Goal: Find specific page/section: Find specific page/section

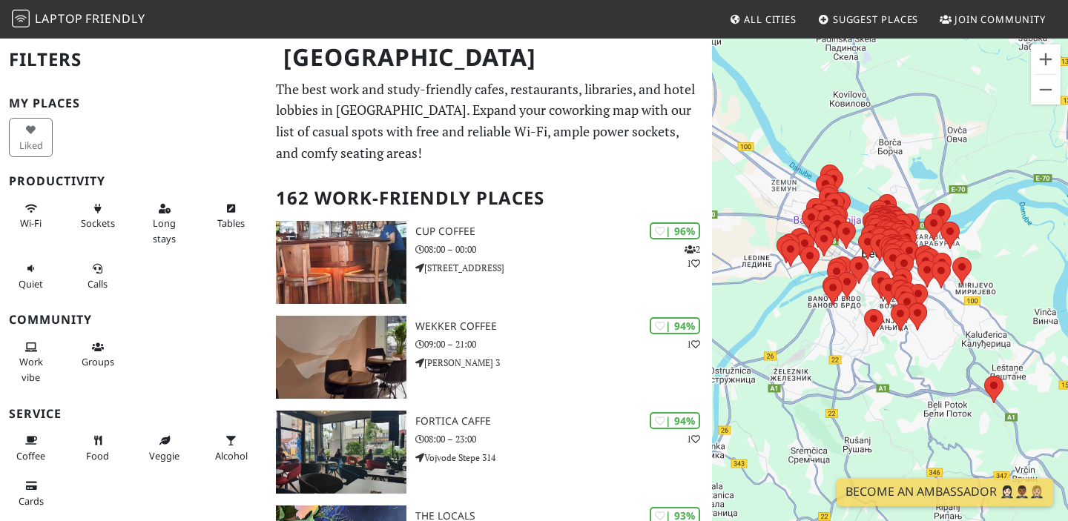
click at [897, 344] on div at bounding box center [890, 297] width 356 height 521
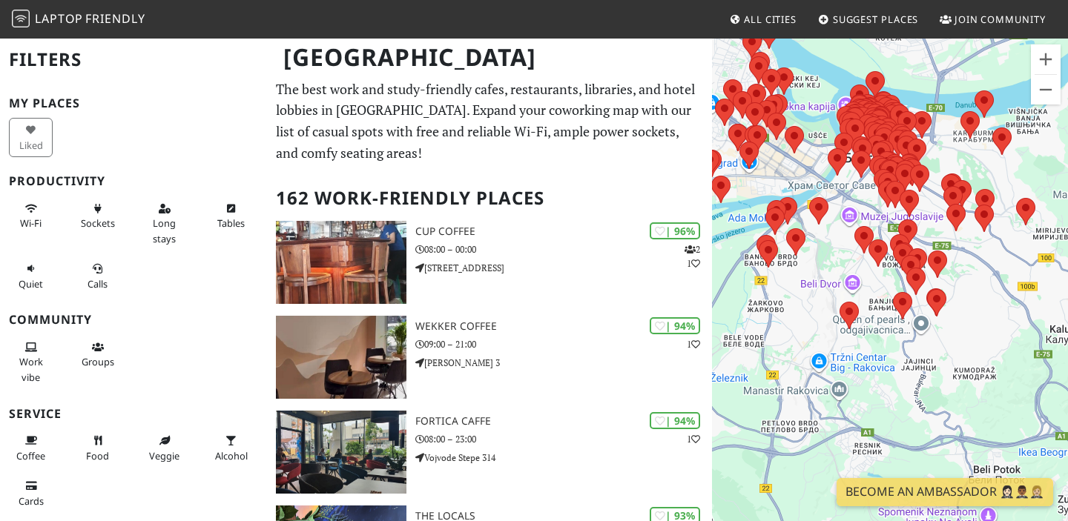
click at [878, 338] on div at bounding box center [890, 297] width 356 height 521
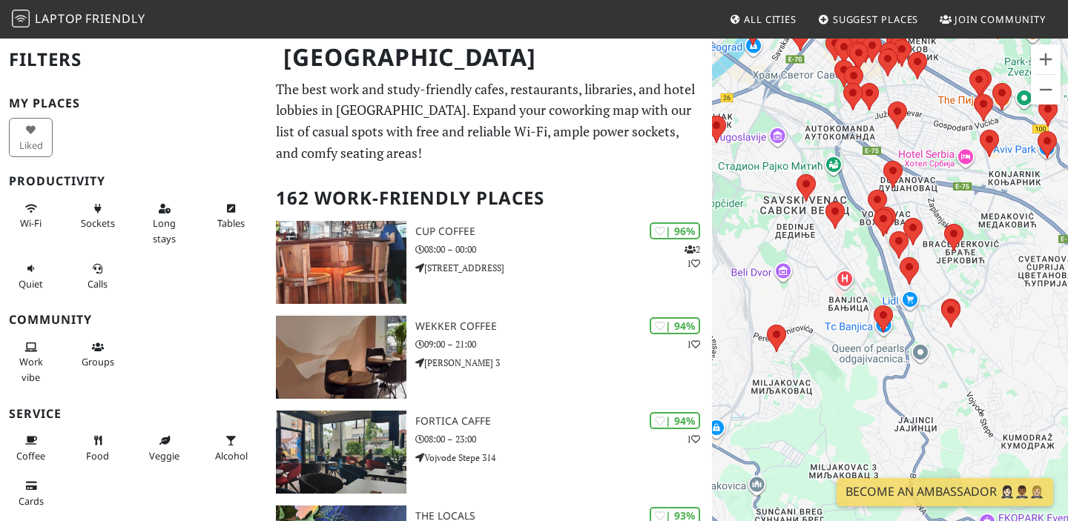
drag, startPoint x: 892, startPoint y: 324, endPoint x: 820, endPoint y: 381, distance: 92.4
click at [820, 381] on div at bounding box center [890, 297] width 356 height 521
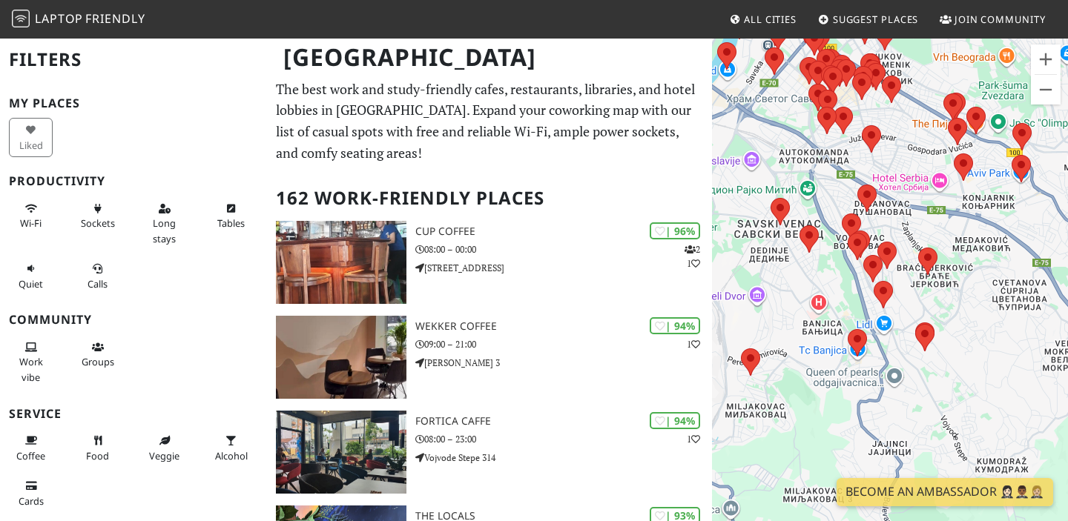
click at [822, 352] on div at bounding box center [890, 297] width 356 height 521
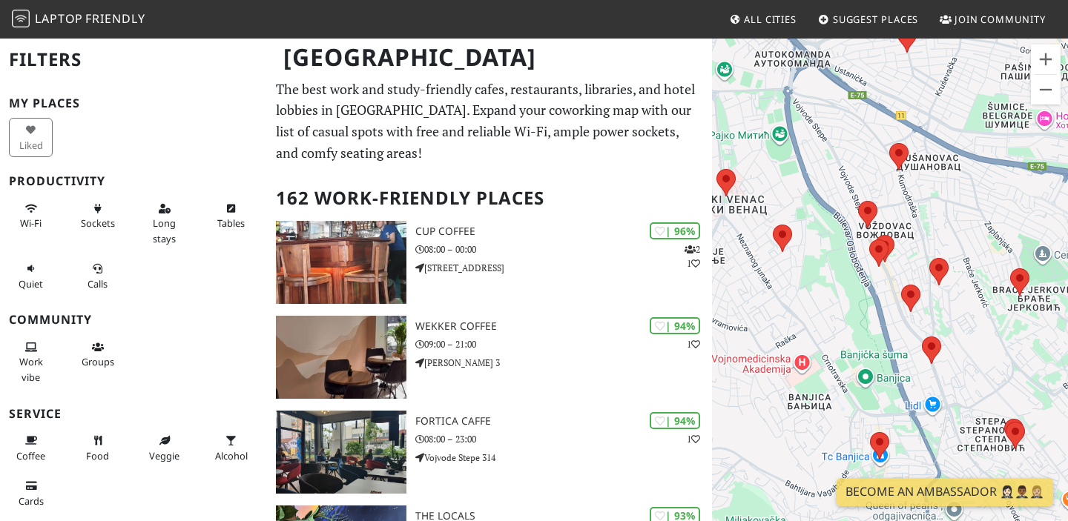
drag, startPoint x: 845, startPoint y: 289, endPoint x: 836, endPoint y: 390, distance: 101.3
click at [835, 390] on div at bounding box center [890, 297] width 356 height 521
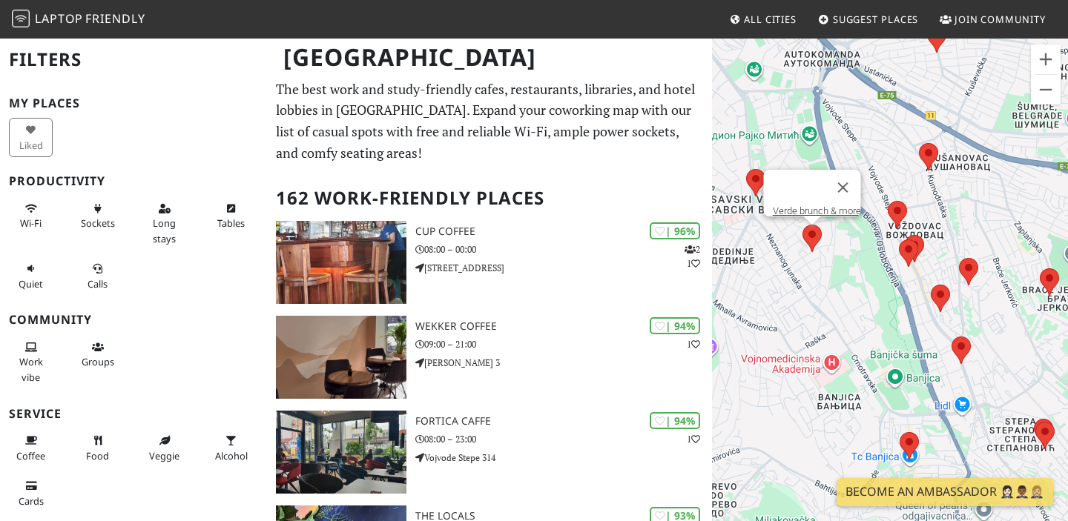
click at [802, 225] on area at bounding box center [802, 225] width 0 height 0
click at [802, 205] on link "Verde brunch & more" at bounding box center [817, 210] width 88 height 11
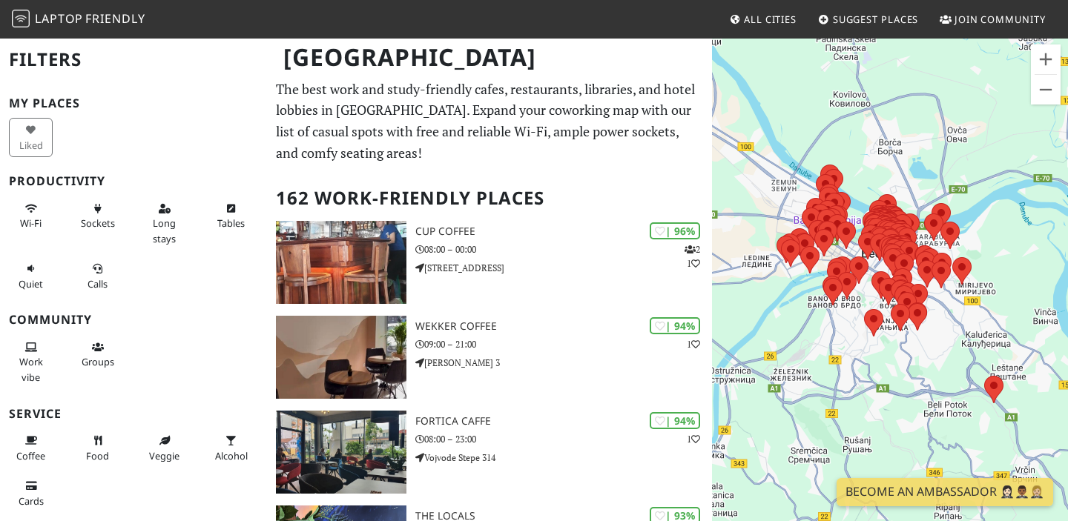
click at [940, 327] on div at bounding box center [890, 297] width 356 height 521
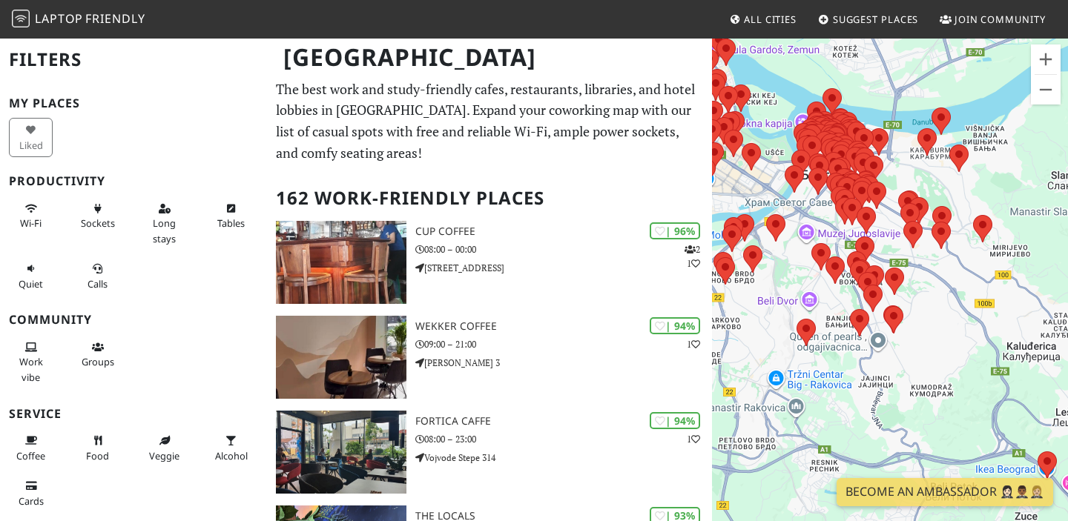
click at [754, 310] on div at bounding box center [890, 297] width 356 height 521
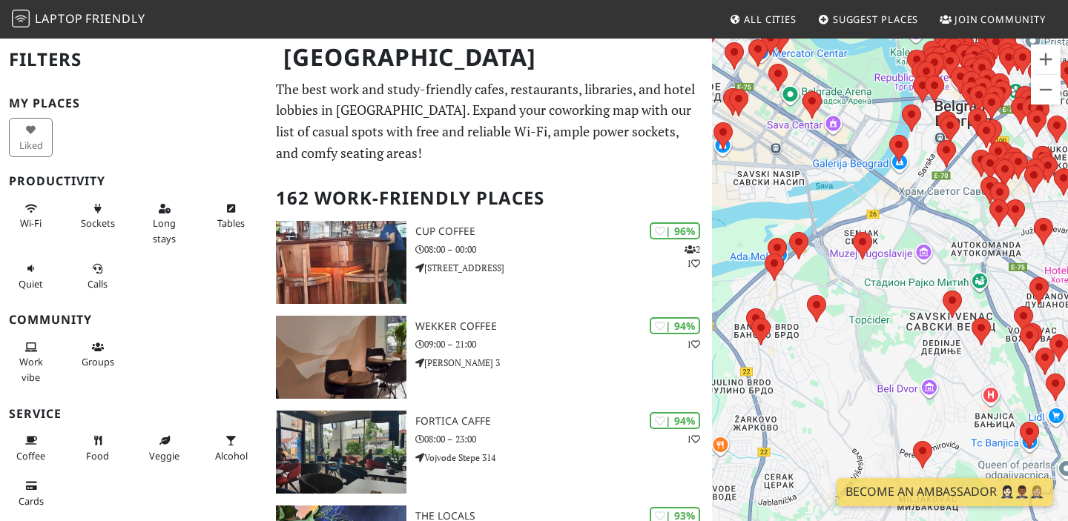
drag, startPoint x: 749, startPoint y: 278, endPoint x: 822, endPoint y: 370, distance: 117.2
click at [823, 370] on div at bounding box center [890, 297] width 356 height 521
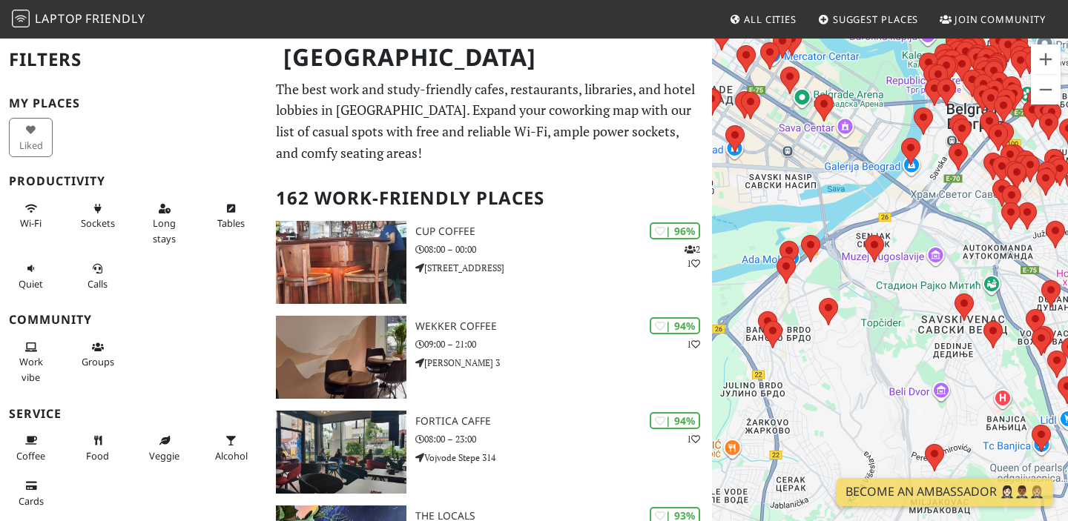
click at [810, 345] on div at bounding box center [890, 297] width 356 height 521
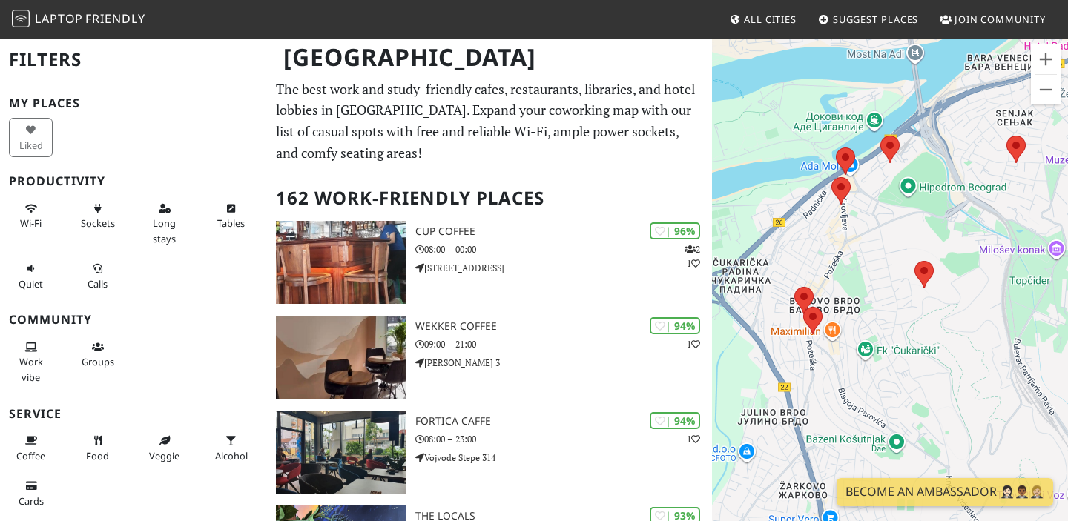
drag, startPoint x: 777, startPoint y: 348, endPoint x: 865, endPoint y: 328, distance: 90.5
click at [865, 328] on div at bounding box center [890, 297] width 356 height 521
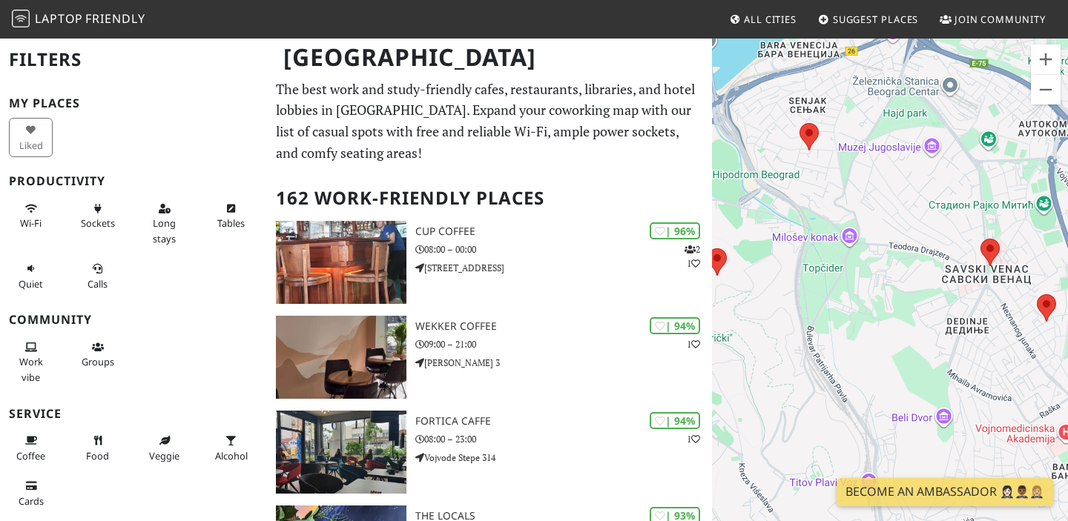
drag, startPoint x: 975, startPoint y: 304, endPoint x: 701, endPoint y: 211, distance: 289.2
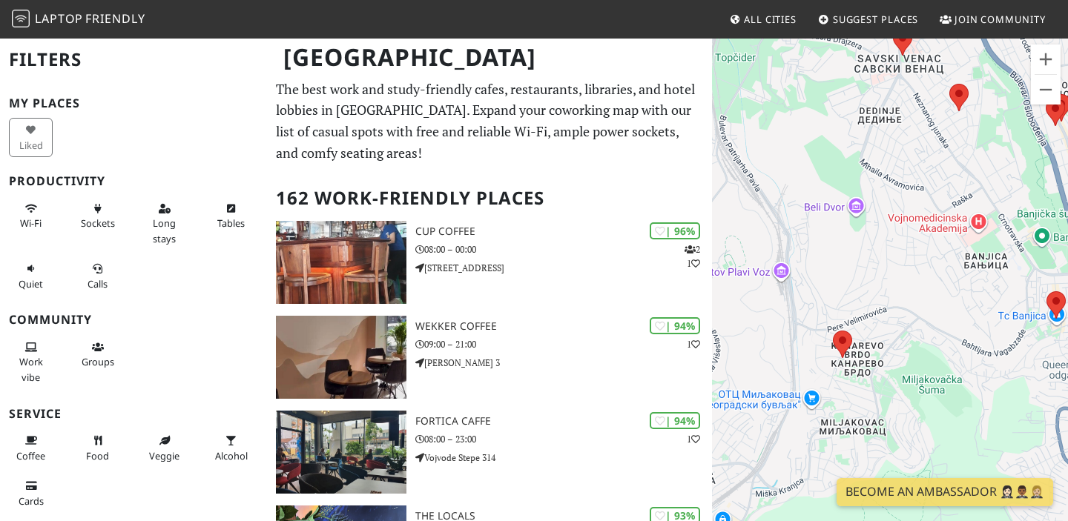
drag, startPoint x: 937, startPoint y: 313, endPoint x: 918, endPoint y: 187, distance: 127.4
click at [918, 187] on div at bounding box center [890, 297] width 356 height 521
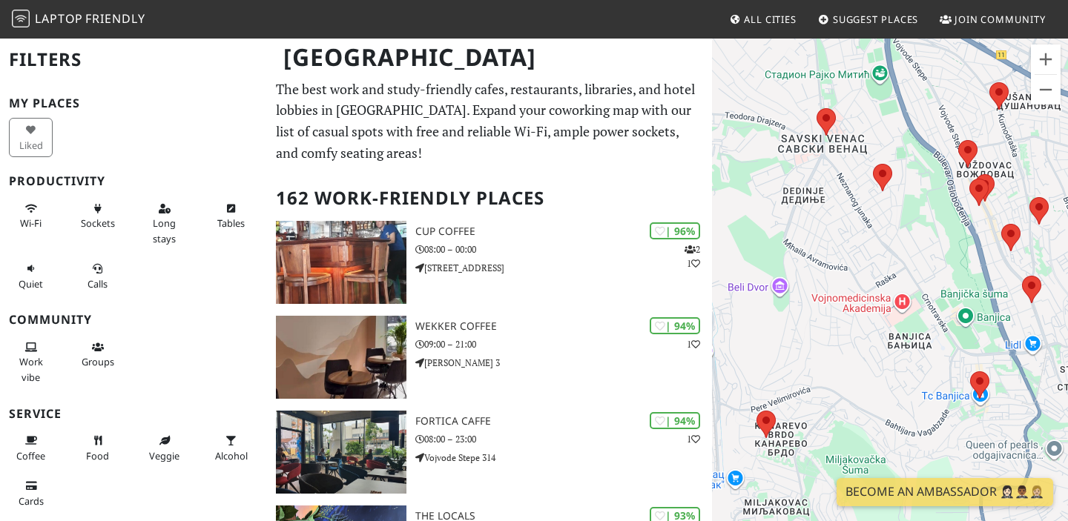
drag, startPoint x: 956, startPoint y: 194, endPoint x: 874, endPoint y: 284, distance: 121.3
click at [874, 284] on div at bounding box center [890, 297] width 356 height 521
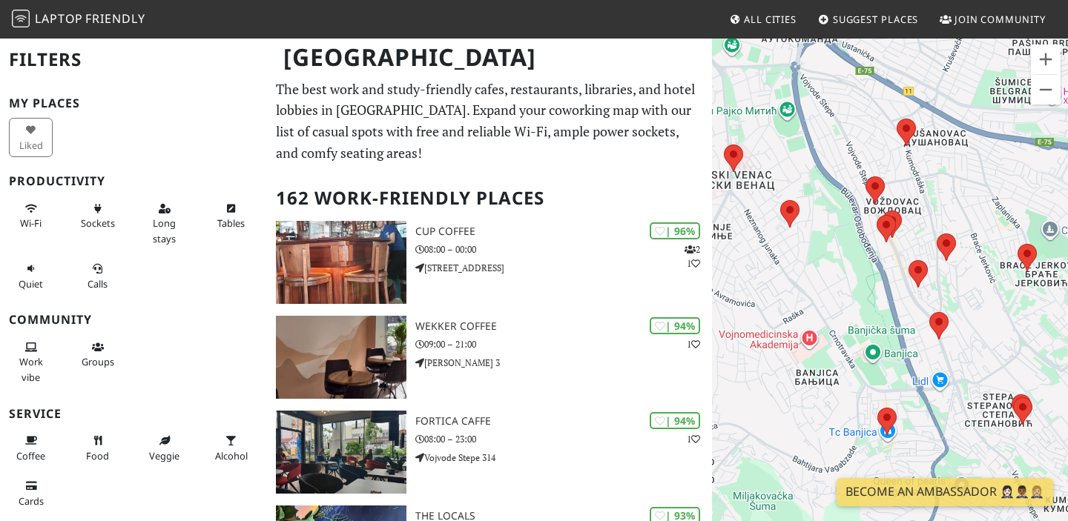
drag, startPoint x: 921, startPoint y: 266, endPoint x: 779, endPoint y: 268, distance: 141.7
click at [779, 268] on div at bounding box center [890, 297] width 356 height 521
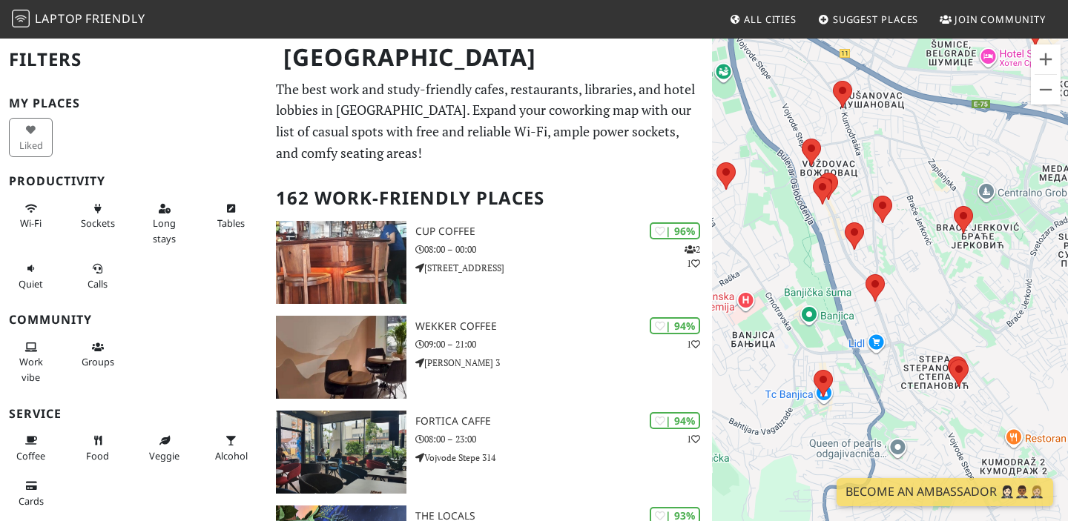
drag, startPoint x: 774, startPoint y: 378, endPoint x: 774, endPoint y: 309, distance: 69.0
click at [774, 309] on div at bounding box center [890, 297] width 356 height 521
